Goal: Navigation & Orientation: Find specific page/section

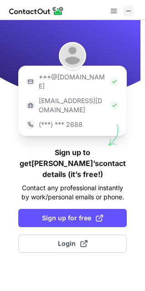
click at [131, 9] on span at bounding box center [128, 10] width 7 height 7
